Goal: Task Accomplishment & Management: Complete application form

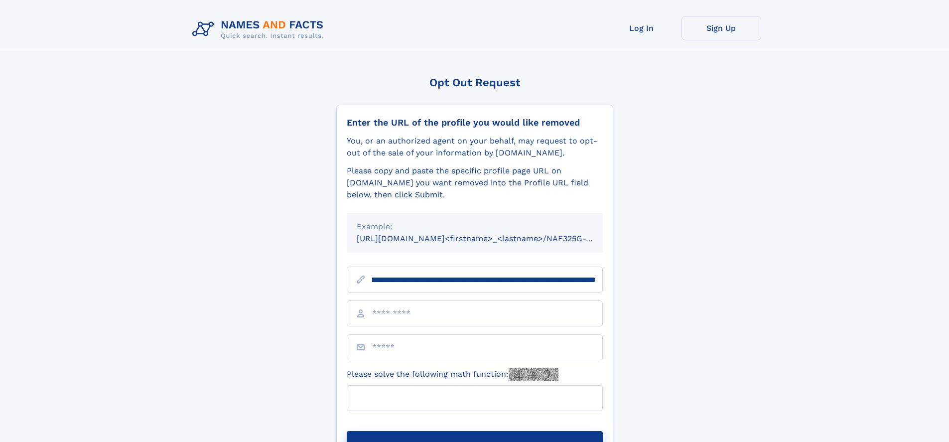
scroll to position [0, 126]
type input "**********"
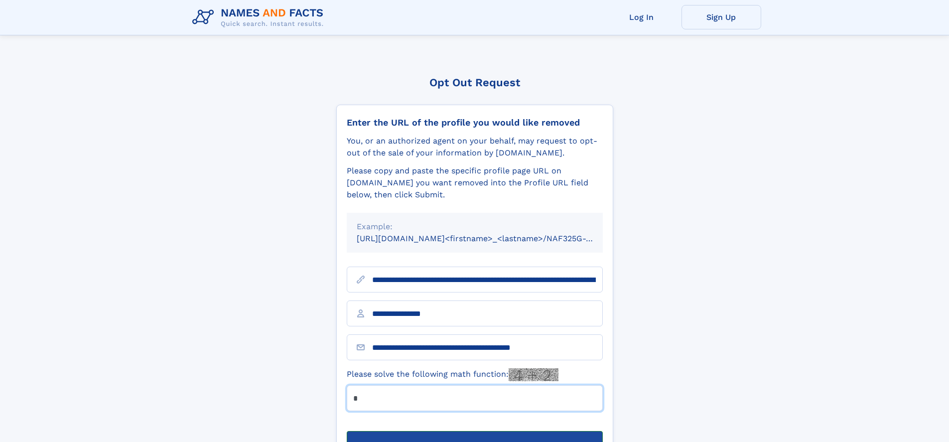
type input "*"
click at [474, 431] on button "Submit Opt Out Request" at bounding box center [475, 447] width 256 height 32
